Goal: Find specific page/section: Find specific page/section

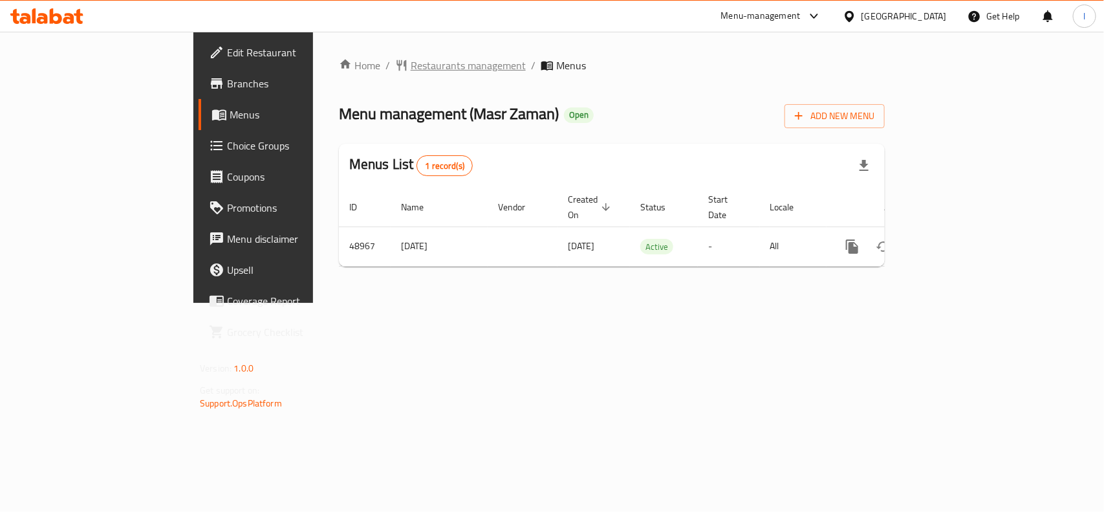
click at [411, 68] on span "Restaurants management" at bounding box center [468, 66] width 115 height 16
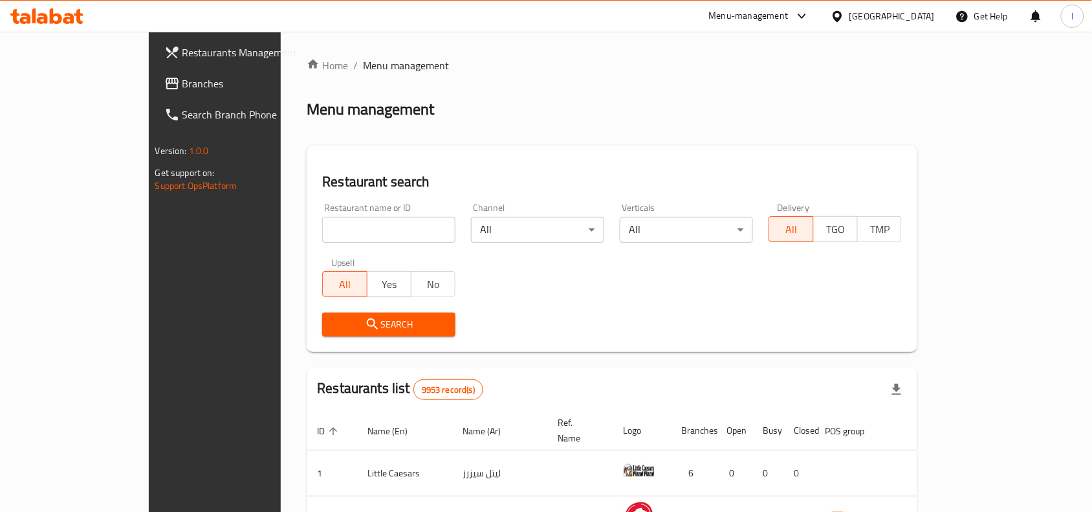
click at [182, 89] on span "Branches" at bounding box center [251, 84] width 138 height 16
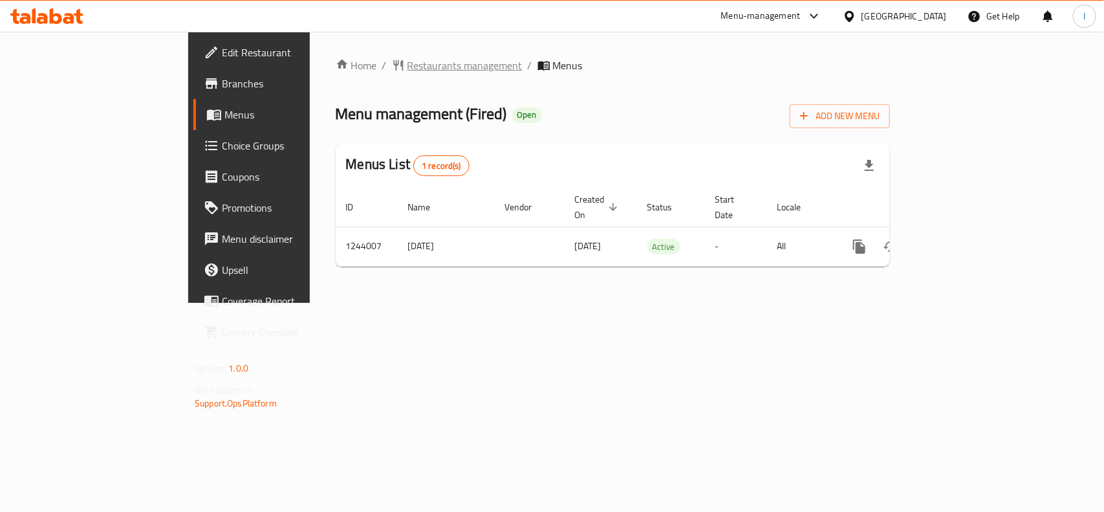
click at [407, 65] on span "Restaurants management" at bounding box center [464, 66] width 115 height 16
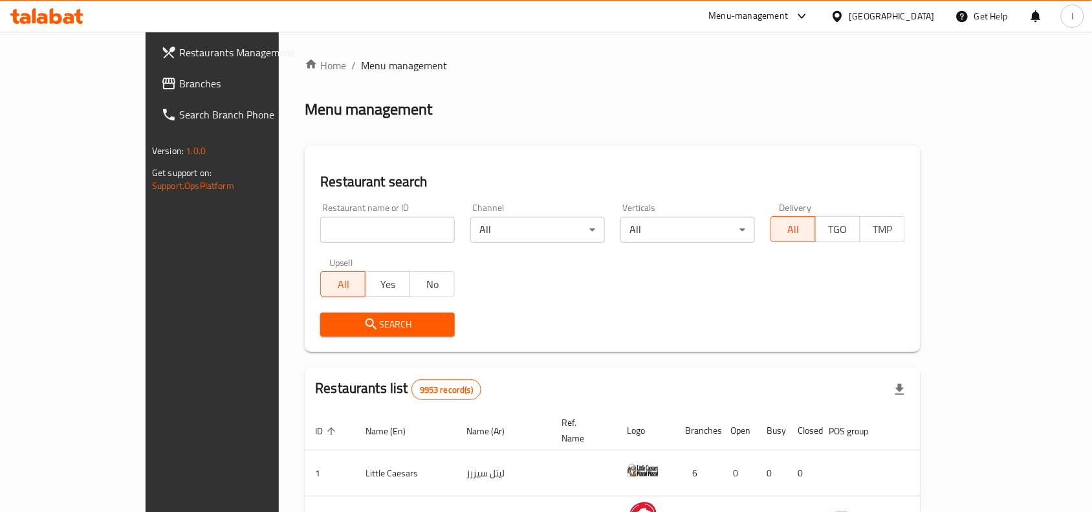
click at [346, 221] on input "search" at bounding box center [387, 230] width 135 height 26
paste input "681857"
type input "681857"
click button "Search" at bounding box center [387, 324] width 135 height 24
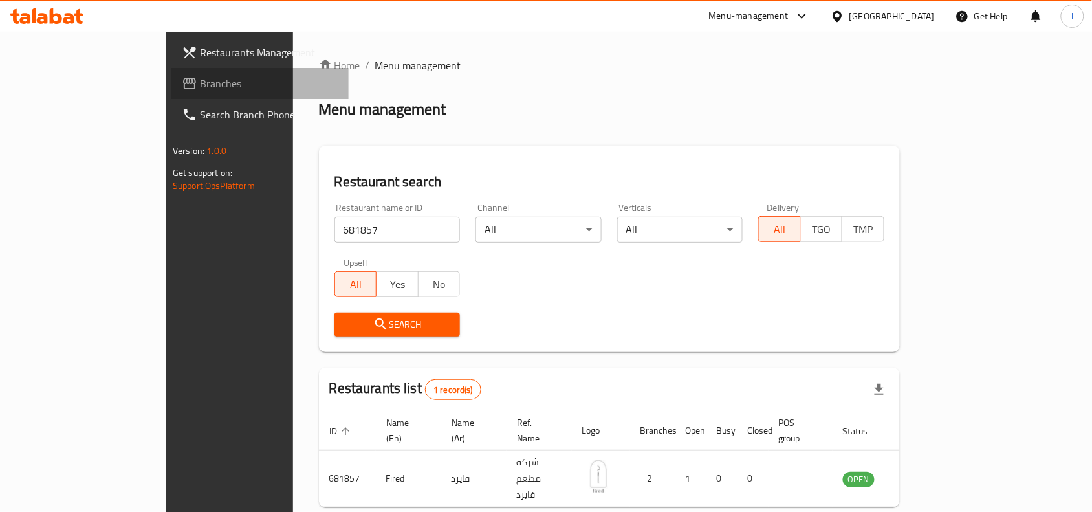
click at [200, 81] on span "Branches" at bounding box center [269, 84] width 138 height 16
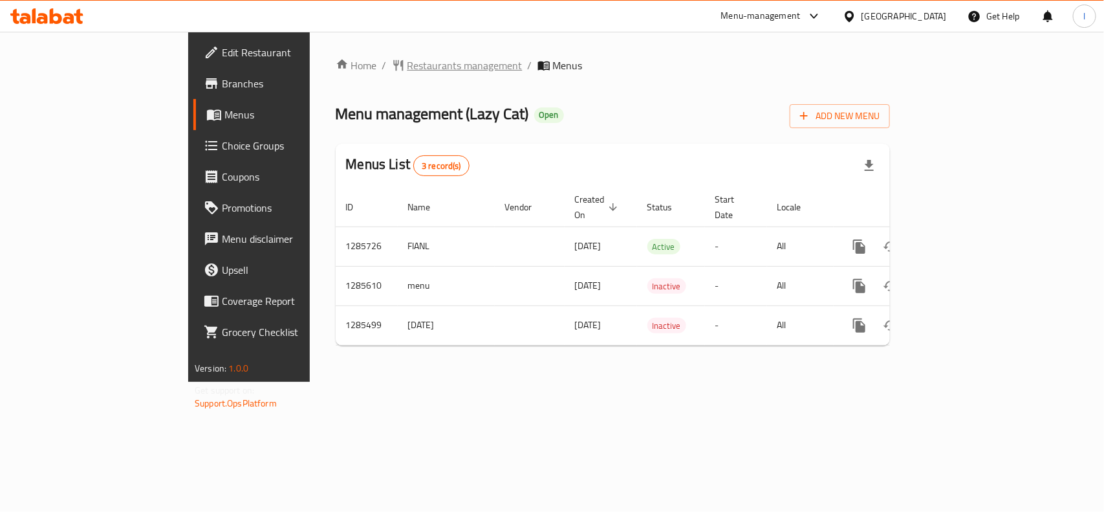
click at [407, 69] on span "Restaurants management" at bounding box center [464, 66] width 115 height 16
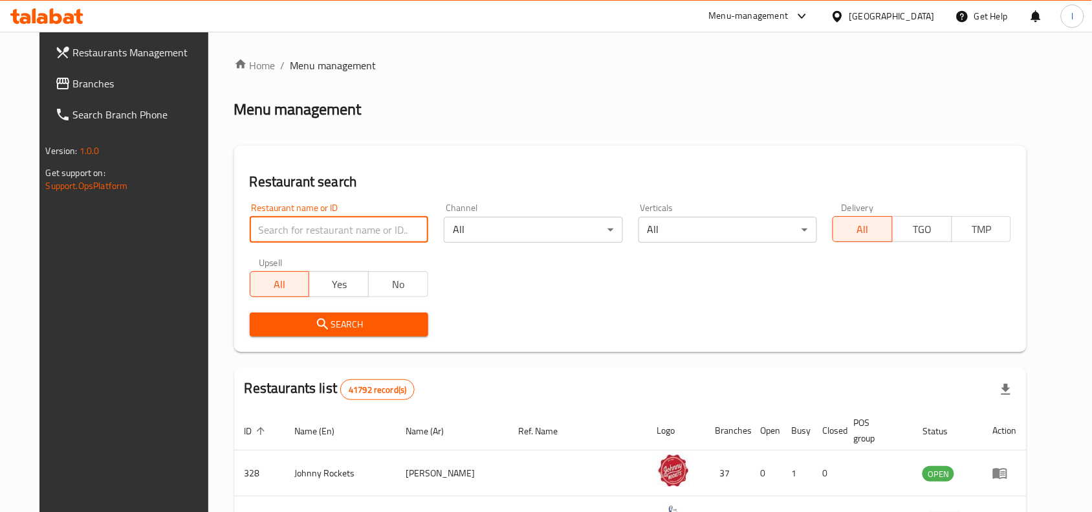
click at [272, 228] on input "search" at bounding box center [339, 230] width 178 height 26
paste input "695932"
type input "695932"
click button "Search" at bounding box center [339, 324] width 178 height 24
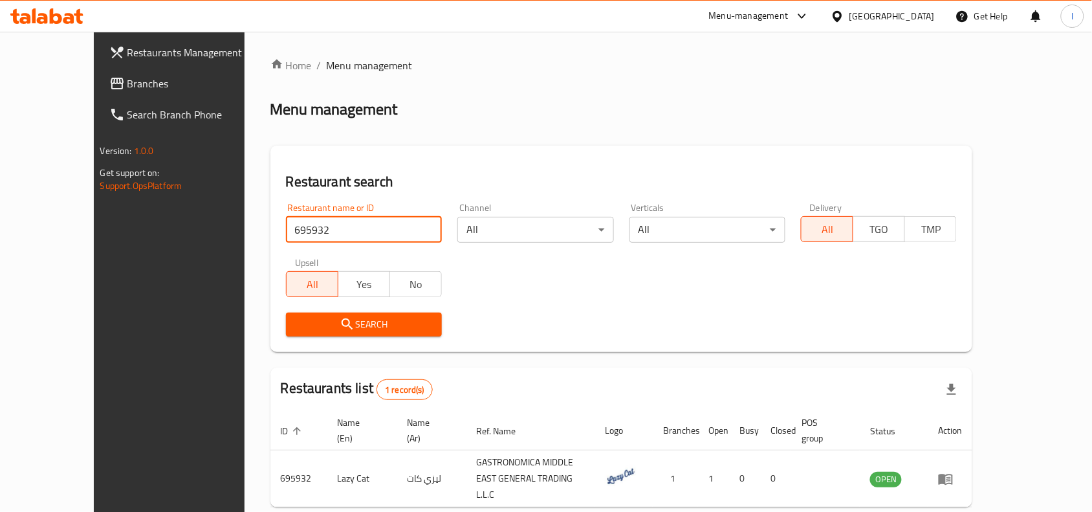
click at [127, 84] on span "Branches" at bounding box center [196, 84] width 138 height 16
